Goal: Task Accomplishment & Management: Use online tool/utility

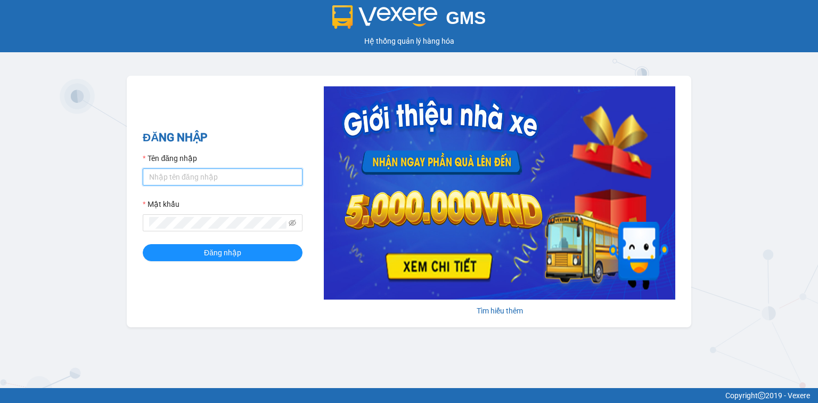
click at [251, 176] on input "Tên đăng nhập" at bounding box center [223, 176] width 160 height 17
type input "hocviecdn.hhg"
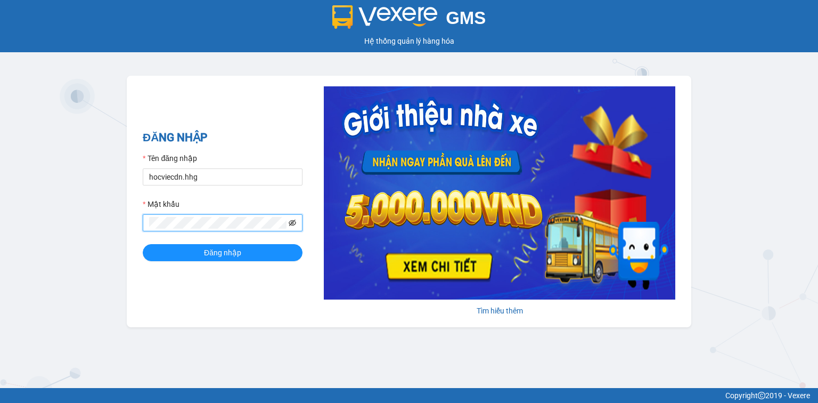
click at [295, 223] on icon "eye-invisible" at bounding box center [292, 222] width 7 height 7
click at [222, 252] on span "Đăng nhập" at bounding box center [222, 253] width 37 height 12
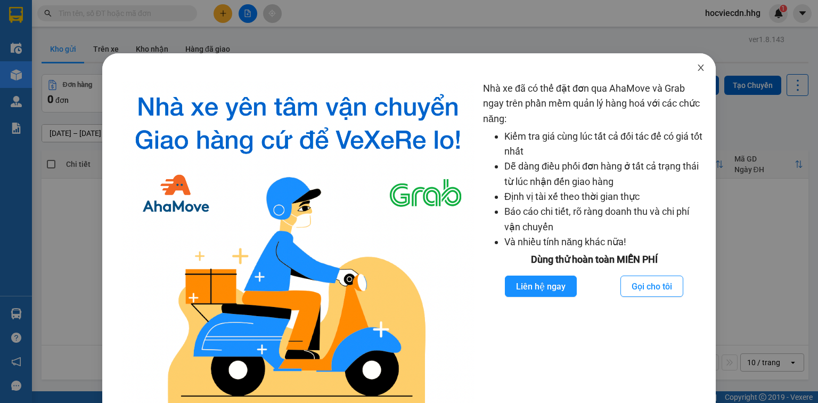
click at [695, 63] on span "Close" at bounding box center [701, 68] width 30 height 30
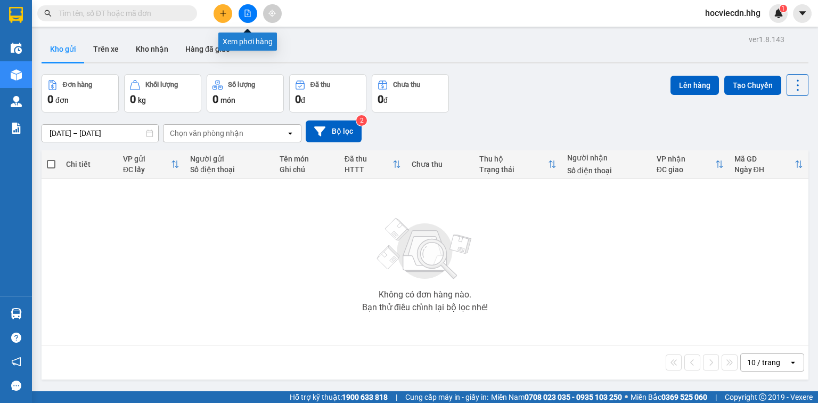
click at [241, 18] on button at bounding box center [248, 13] width 19 height 19
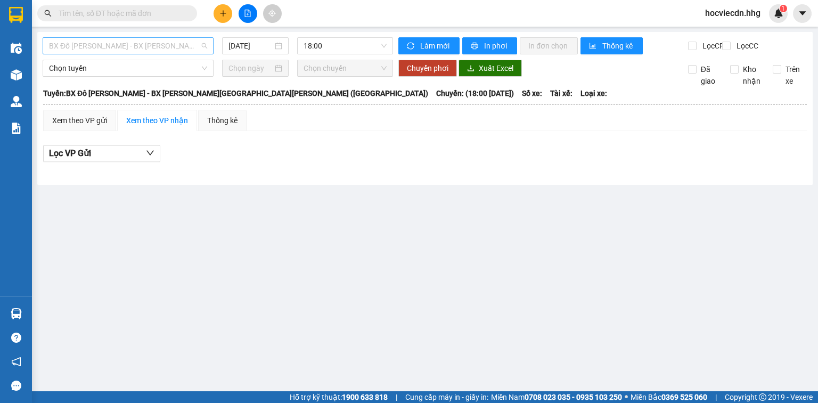
click at [170, 47] on span "BX Đô [PERSON_NAME] - BX [PERSON_NAME][GEOGRAPHIC_DATA][PERSON_NAME] ([GEOGRAPH…" at bounding box center [128, 46] width 158 height 16
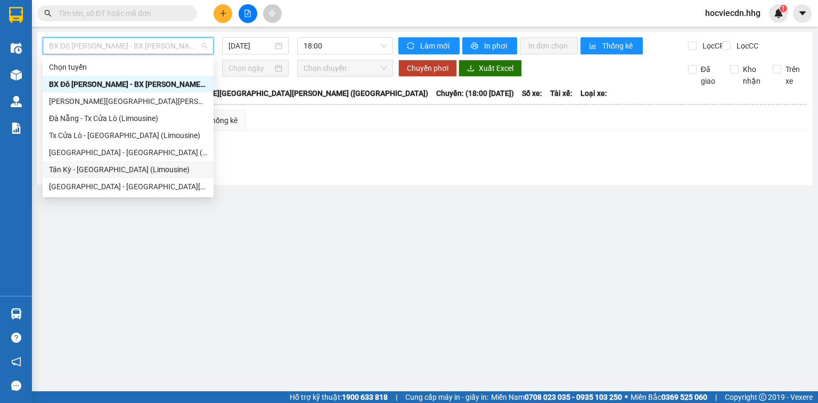
scroll to position [85, 0]
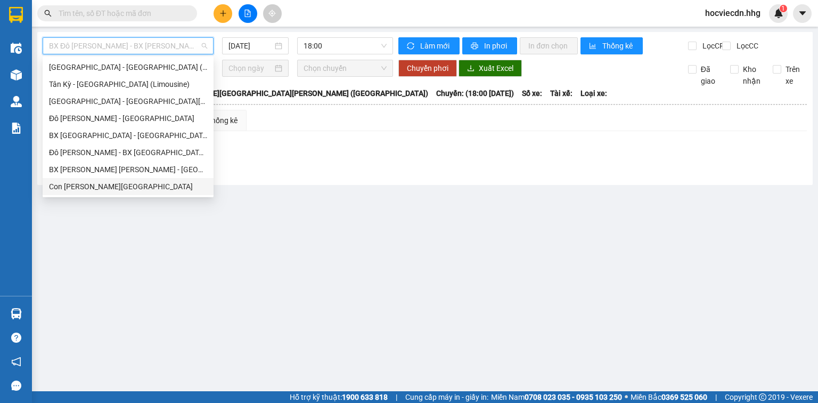
click at [106, 188] on div "Con [PERSON_NAME][GEOGRAPHIC_DATA]" at bounding box center [128, 187] width 158 height 12
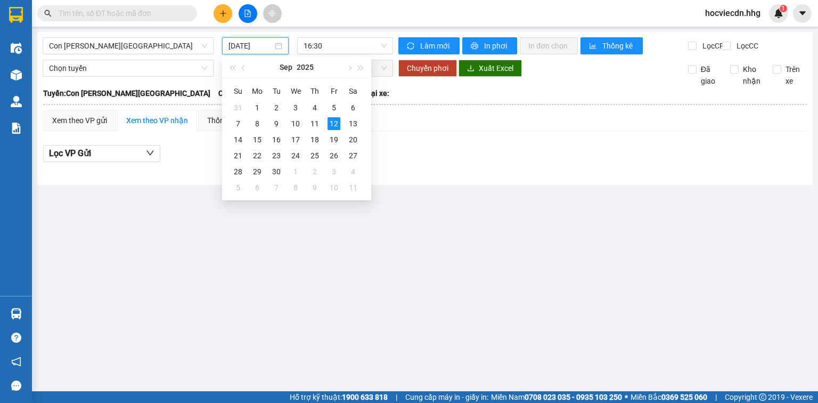
click at [262, 47] on input "[DATE]" at bounding box center [251, 46] width 44 height 12
click at [313, 123] on div "11" at bounding box center [315, 123] width 13 height 13
type input "[DATE]"
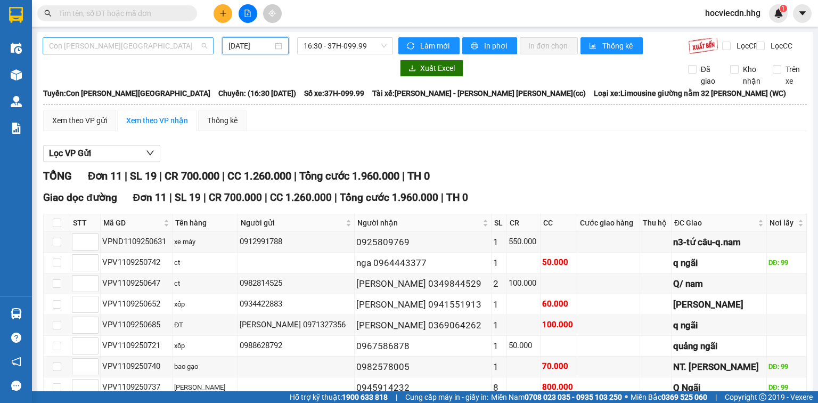
click at [162, 45] on span "Con [PERSON_NAME][GEOGRAPHIC_DATA]" at bounding box center [128, 46] width 158 height 16
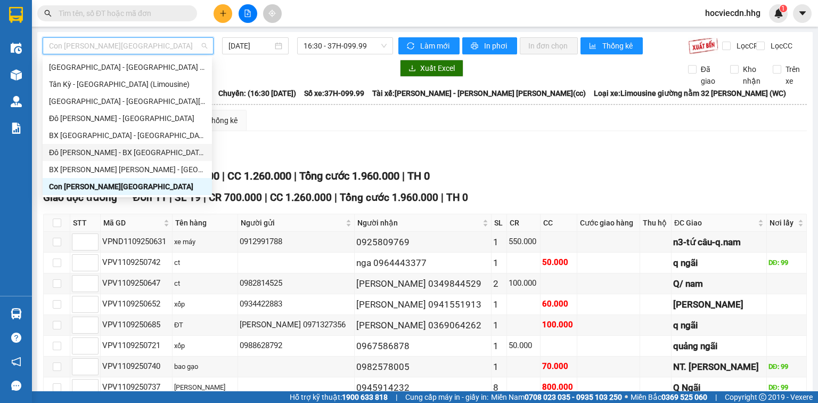
click at [109, 152] on div "Đô [PERSON_NAME] - BX [GEOGRAPHIC_DATA] (Limousine 32 [PERSON_NAME])" at bounding box center [127, 153] width 157 height 12
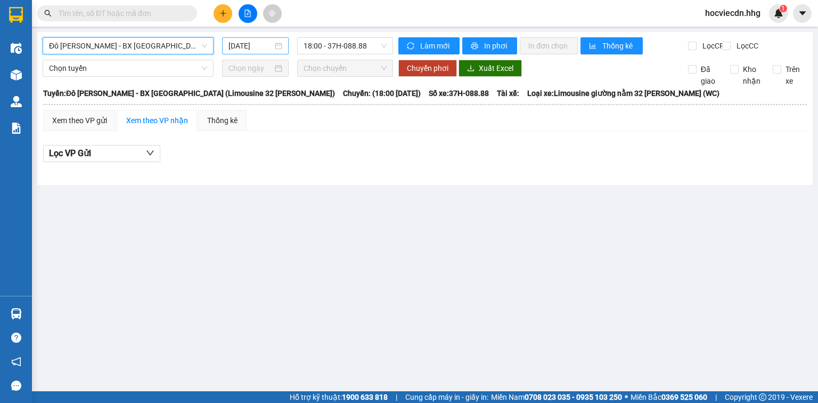
click at [240, 47] on input "[DATE]" at bounding box center [251, 46] width 44 height 12
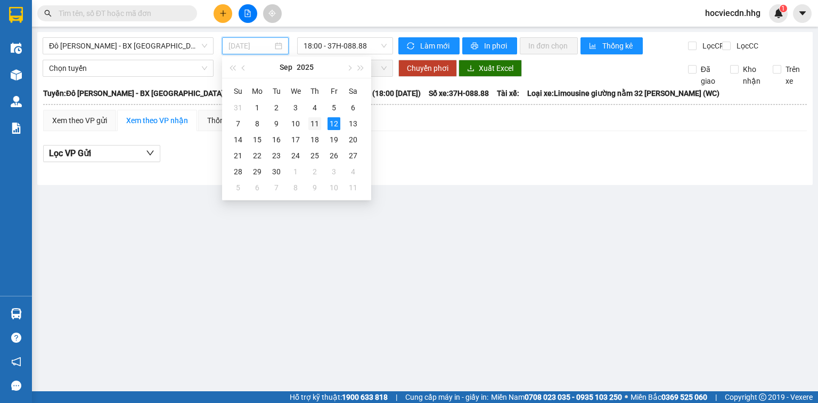
click at [311, 126] on div "11" at bounding box center [315, 123] width 13 height 13
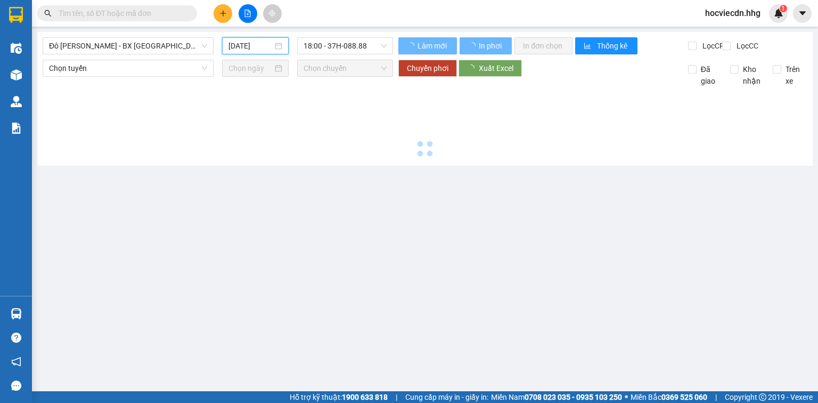
type input "[DATE]"
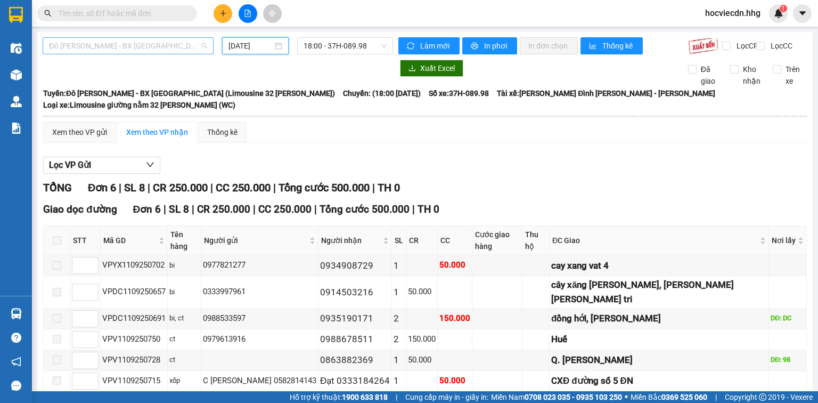
click at [168, 48] on span "Đô [PERSON_NAME] - BX [GEOGRAPHIC_DATA] (Limousine 32 [PERSON_NAME])" at bounding box center [128, 46] width 158 height 16
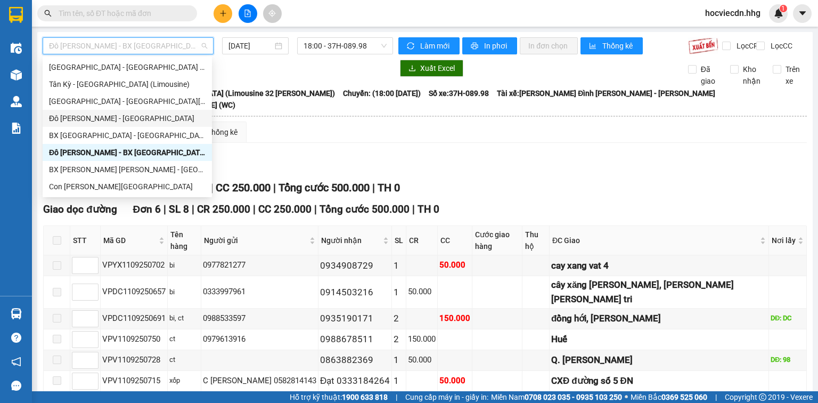
click at [97, 115] on div "Đô [PERSON_NAME] - [GEOGRAPHIC_DATA]" at bounding box center [127, 118] width 157 height 12
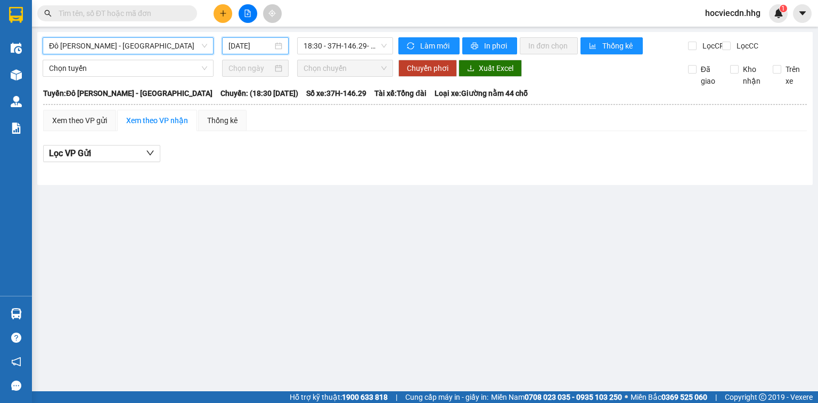
click at [233, 49] on input "[DATE]" at bounding box center [251, 46] width 44 height 12
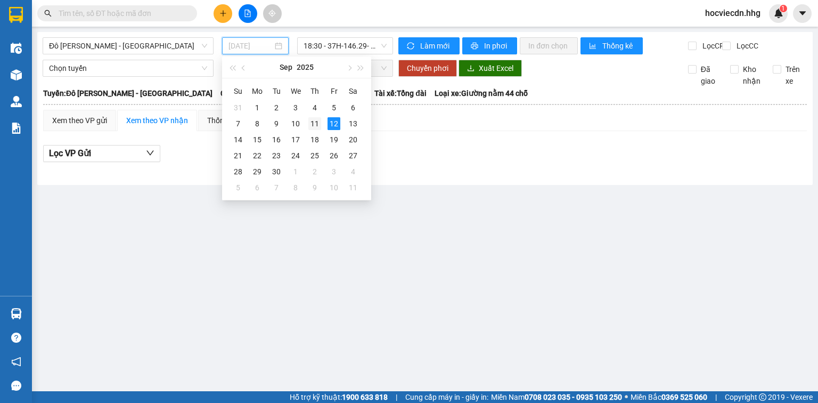
click at [312, 126] on div "11" at bounding box center [315, 123] width 13 height 13
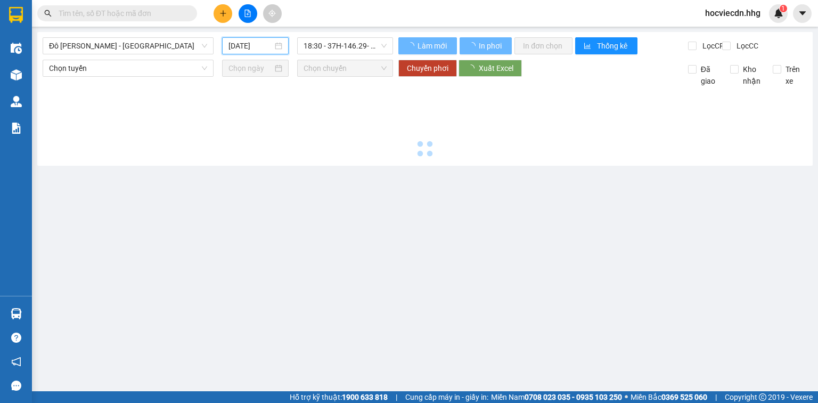
type input "[DATE]"
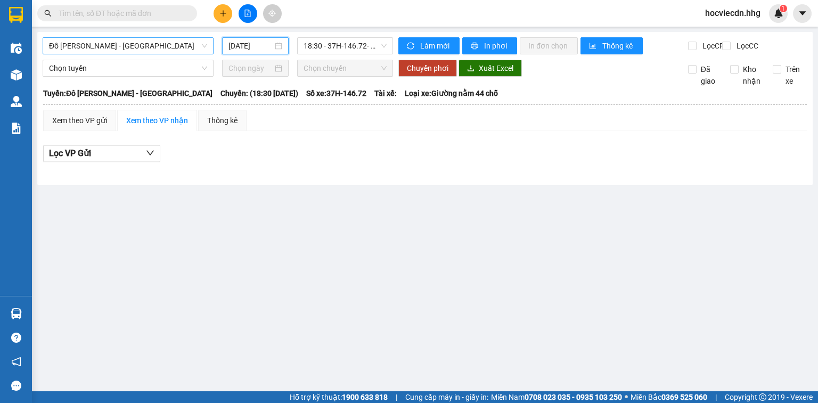
click at [132, 44] on span "Đô [PERSON_NAME] - [GEOGRAPHIC_DATA]" at bounding box center [128, 46] width 158 height 16
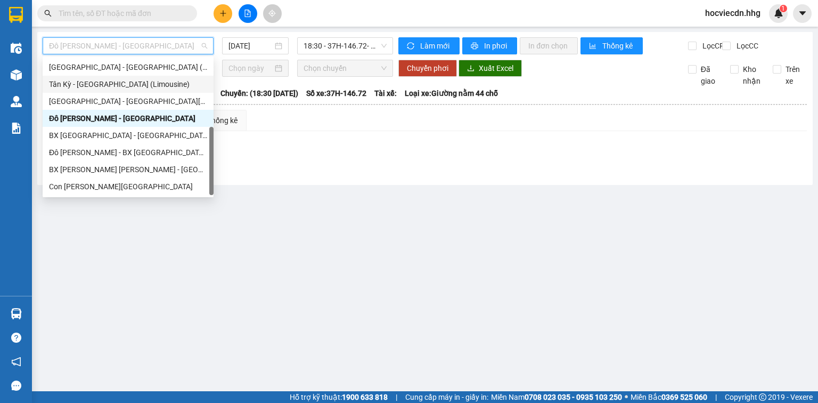
click at [132, 83] on div "Tân Kỳ - [GEOGRAPHIC_DATA] (Limousine)" at bounding box center [128, 84] width 158 height 12
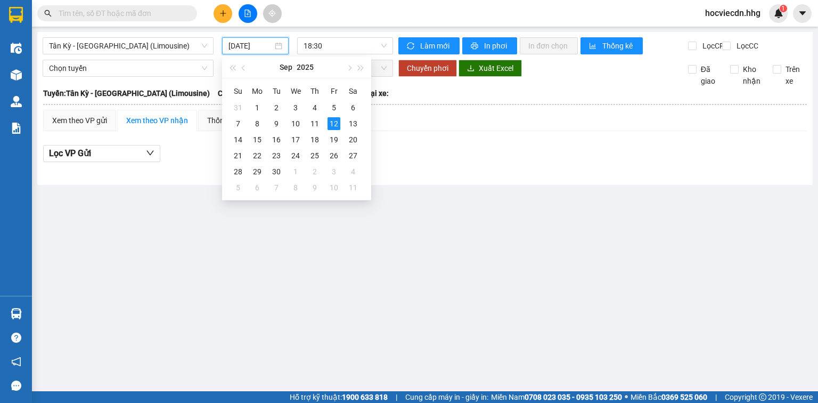
click at [252, 47] on input "[DATE]" at bounding box center [251, 46] width 44 height 12
click at [315, 122] on div "11" at bounding box center [315, 123] width 13 height 13
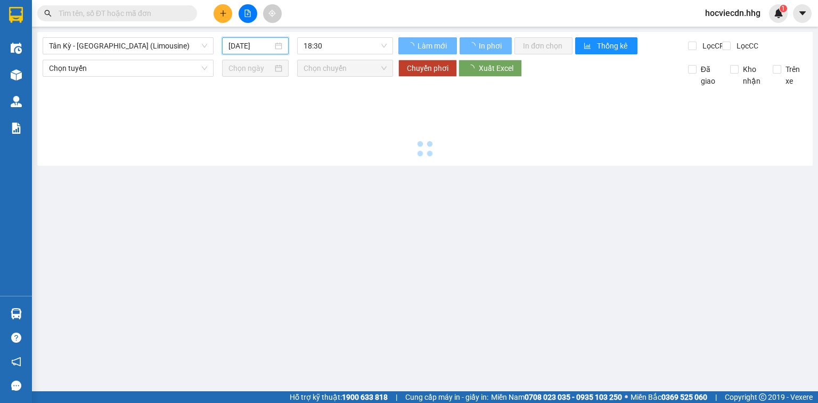
type input "[DATE]"
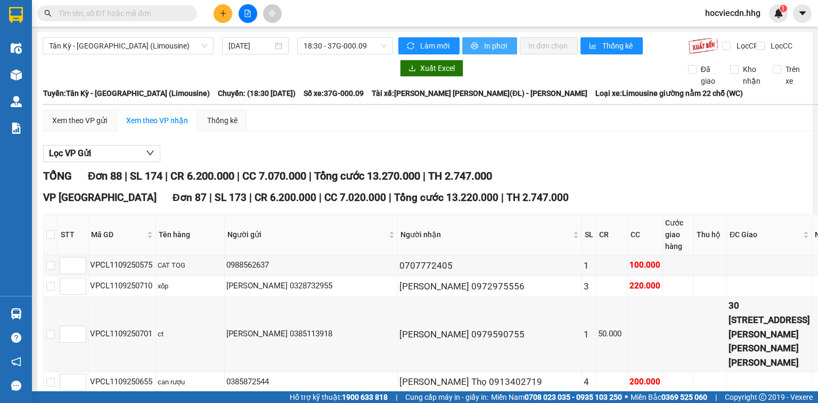
click at [477, 40] on button "In phơi" at bounding box center [490, 45] width 55 height 17
click at [501, 51] on span "In phơi" at bounding box center [496, 46] width 25 height 12
